Goal: Register for event/course

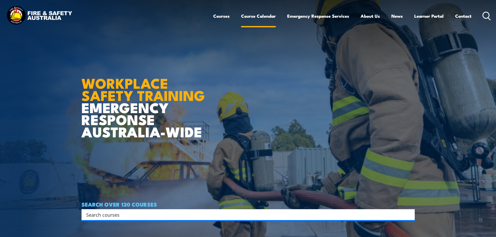
click at [256, 17] on link "Course Calendar" at bounding box center [258, 16] width 35 height 14
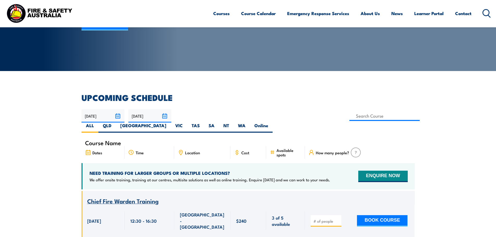
drag, startPoint x: 354, startPoint y: 114, endPoint x: 212, endPoint y: 124, distance: 141.7
click at [219, 123] on label "SA" at bounding box center [211, 128] width 15 height 10
click at [218, 123] on input "SA" at bounding box center [216, 124] width 3 height 3
radio input "true"
drag, startPoint x: 216, startPoint y: 116, endPoint x: 226, endPoint y: 115, distance: 9.6
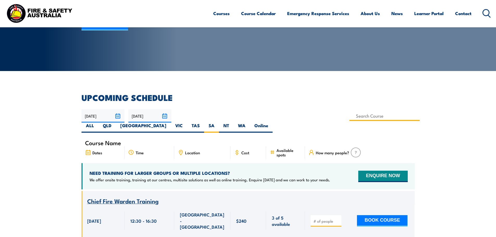
click at [349, 115] on input at bounding box center [384, 116] width 71 height 10
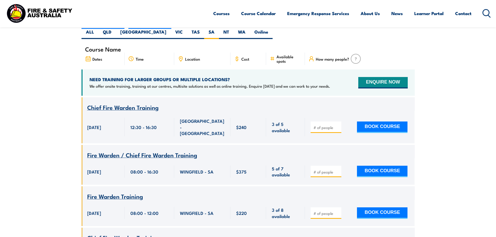
click at [201, 53] on div "Location" at bounding box center [202, 59] width 56 height 12
click at [188, 57] on span "Location" at bounding box center [192, 59] width 15 height 4
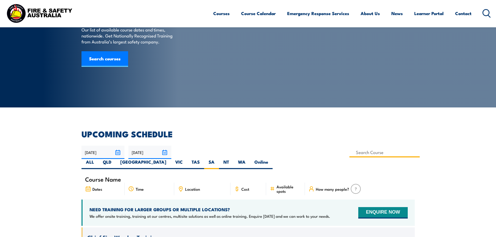
click at [349, 153] on input at bounding box center [384, 152] width 71 height 10
type input "Perform tower rescue Refresher Training (Electrical Stream)"
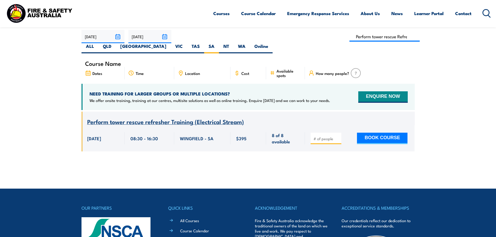
scroll to position [146, 0]
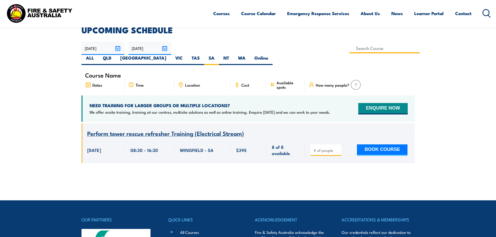
click at [349, 47] on input at bounding box center [384, 48] width 71 height 10
click at [349, 49] on input "Perform tower rescue Refresher Training (Electrical Stream)" at bounding box center [384, 48] width 71 height 10
click at [349, 47] on input "Perform tower rescue Refresher Training (Electrical Stream)" at bounding box center [384, 48] width 71 height 10
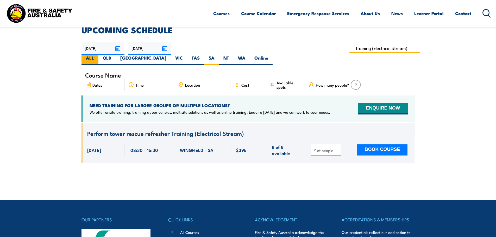
drag, startPoint x: 232, startPoint y: 48, endPoint x: 274, endPoint y: 50, distance: 41.7
click at [274, 50] on div "24/09/2025 23/11/2025" at bounding box center [247, 53] width 333 height 23
type input "Perform tower rescue Training (Electrical Stream)"
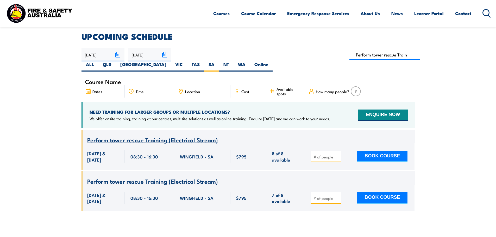
scroll to position [94, 0]
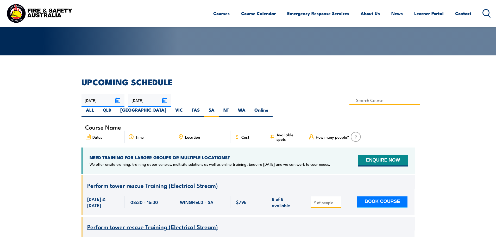
click at [349, 99] on input at bounding box center [384, 100] width 71 height 10
type input "Licence to operate a boom type elevating work platform (boom length 11 metres o…"
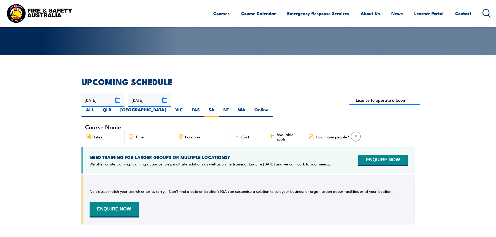
scroll to position [94, 0]
click at [263, 95] on div "24/09/2025 23/11/2025" at bounding box center [247, 105] width 333 height 23
click at [98, 107] on label "ALL" at bounding box center [89, 112] width 17 height 10
click at [97, 107] on input "ALL" at bounding box center [95, 108] width 3 height 3
radio input "true"
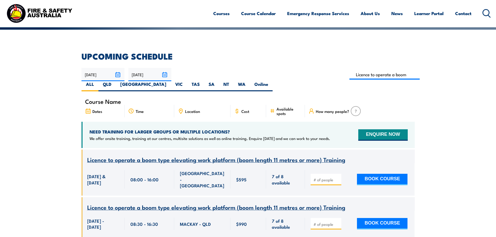
scroll to position [42, 0]
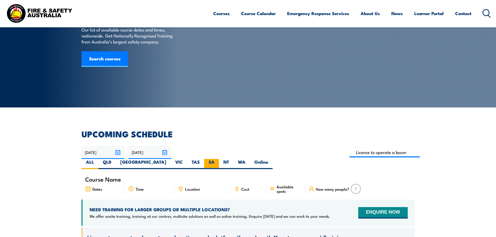
click at [219, 159] on label "SA" at bounding box center [211, 164] width 15 height 10
click at [218, 159] on input "SA" at bounding box center [216, 160] width 3 height 3
radio input "true"
